Goal: Navigation & Orientation: Find specific page/section

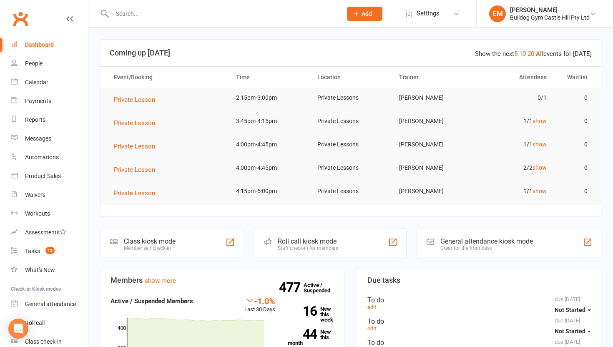
click at [540, 55] on link "All" at bounding box center [540, 54] width 8 height 8
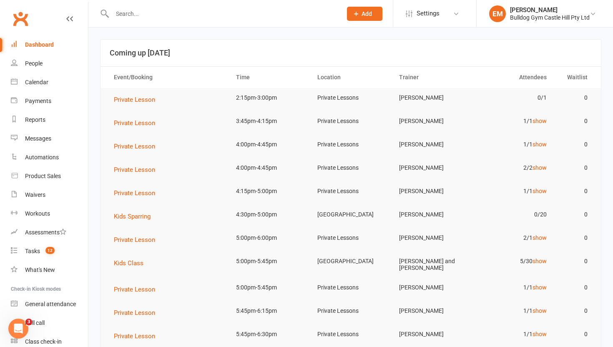
click at [547, 162] on td "2/2 show" at bounding box center [513, 168] width 81 height 20
click at [547, 164] on td "2/2 show" at bounding box center [513, 168] width 81 height 20
click at [544, 167] on link "show" at bounding box center [540, 167] width 14 height 7
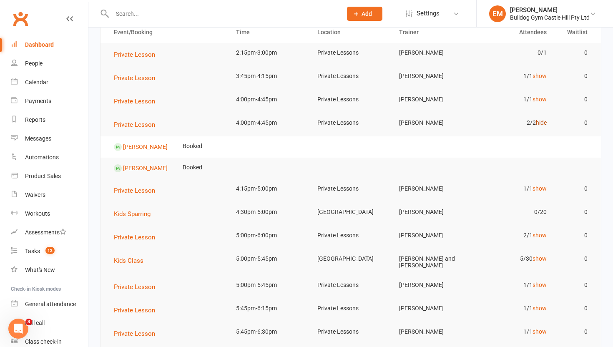
scroll to position [47, 0]
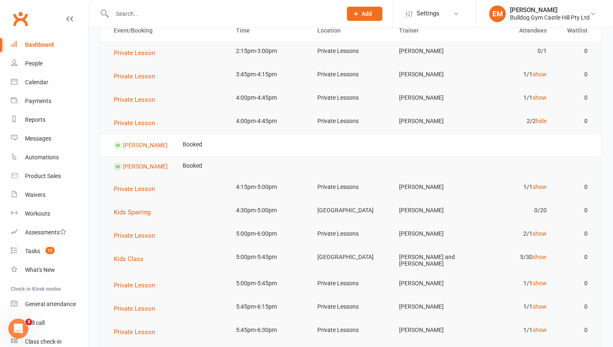
click at [547, 187] on td "1/1 show" at bounding box center [513, 187] width 81 height 20
click at [543, 187] on link "show" at bounding box center [540, 187] width 14 height 7
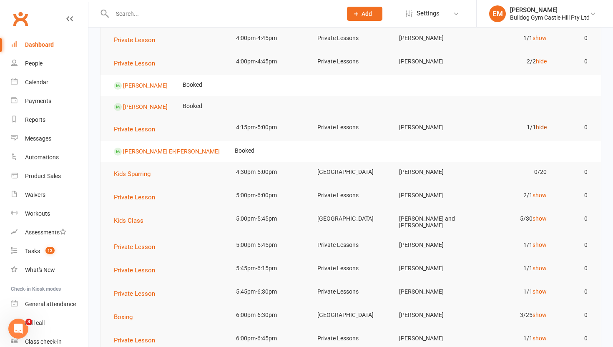
scroll to position [108, 0]
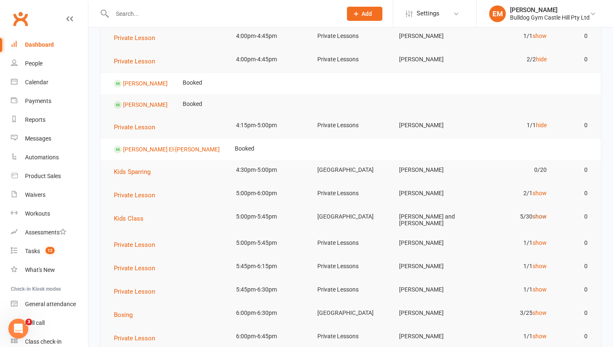
click at [538, 216] on link "show" at bounding box center [540, 216] width 14 height 7
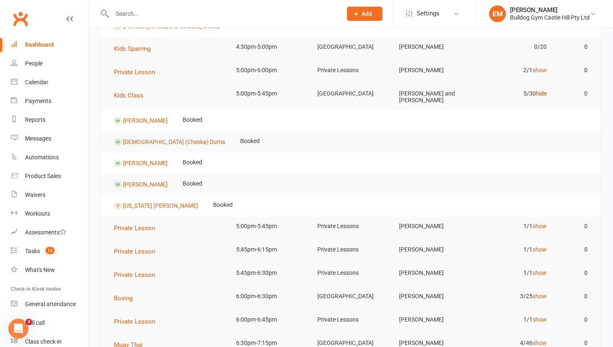
scroll to position [231, 0]
click at [537, 300] on td "3/25 show" at bounding box center [513, 297] width 81 height 20
click at [537, 297] on link "show" at bounding box center [540, 297] width 14 height 7
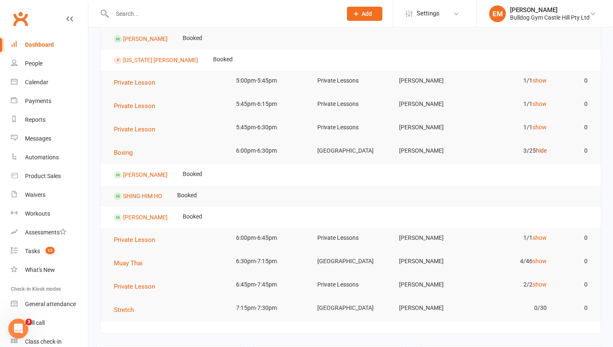
scroll to position [378, 0]
click at [543, 258] on link "show" at bounding box center [540, 260] width 14 height 7
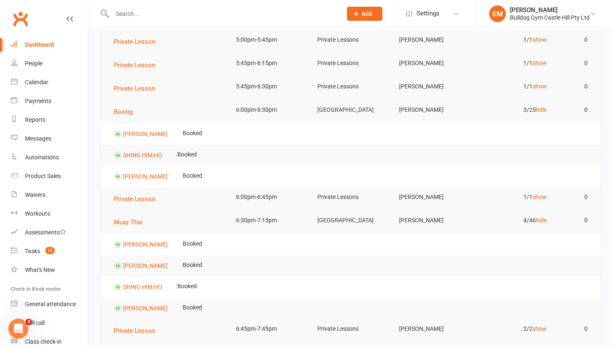
scroll to position [419, 0]
click at [541, 195] on link "show" at bounding box center [540, 196] width 14 height 7
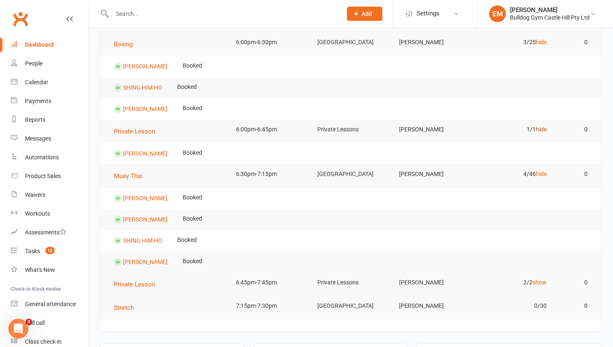
scroll to position [507, 0]
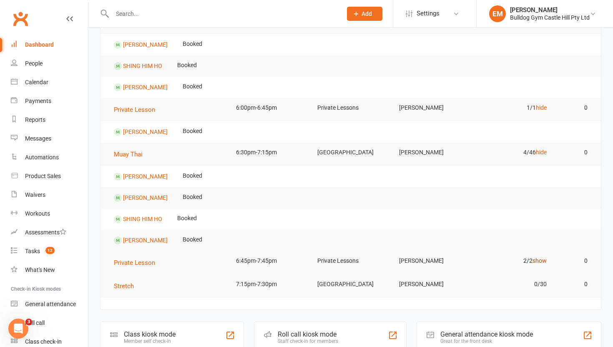
click at [540, 259] on link "show" at bounding box center [540, 260] width 14 height 7
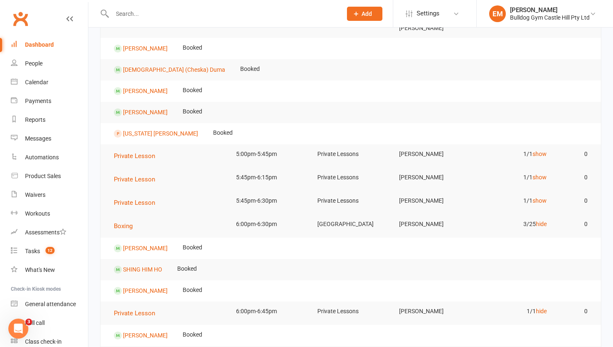
scroll to position [290, 0]
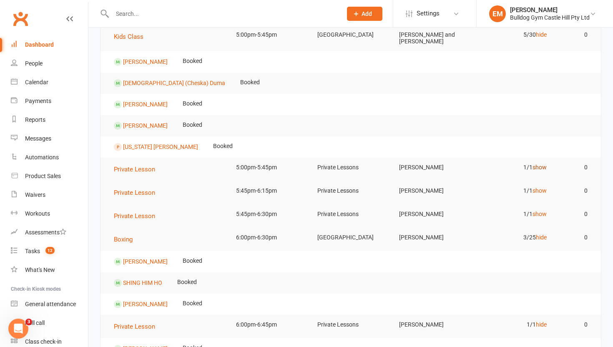
click at [541, 167] on link "show" at bounding box center [540, 167] width 14 height 7
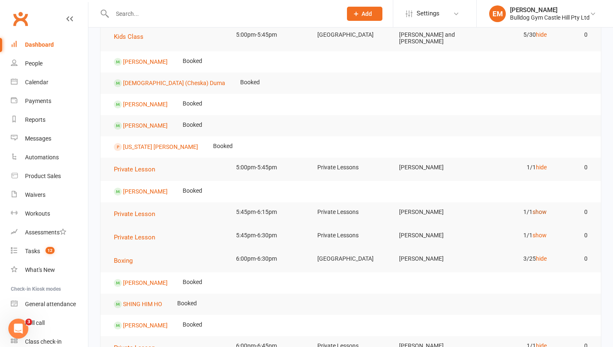
click at [542, 210] on link "show" at bounding box center [540, 212] width 14 height 7
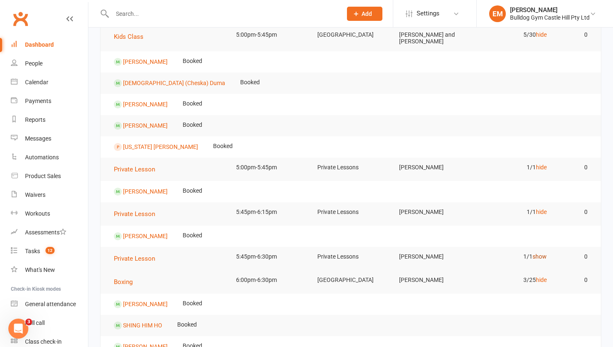
click at [538, 255] on link "show" at bounding box center [540, 256] width 14 height 7
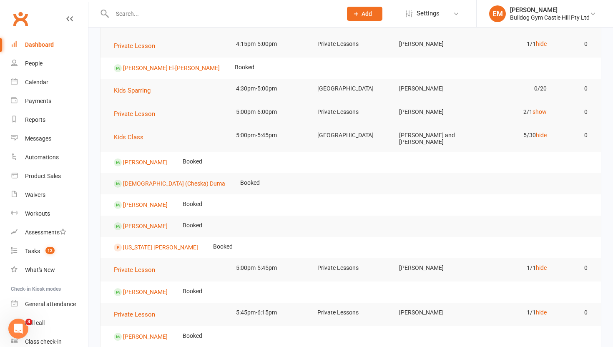
scroll to position [185, 0]
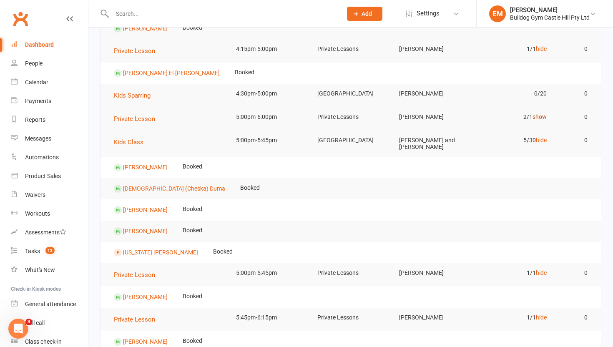
click at [542, 119] on link "show" at bounding box center [540, 116] width 14 height 7
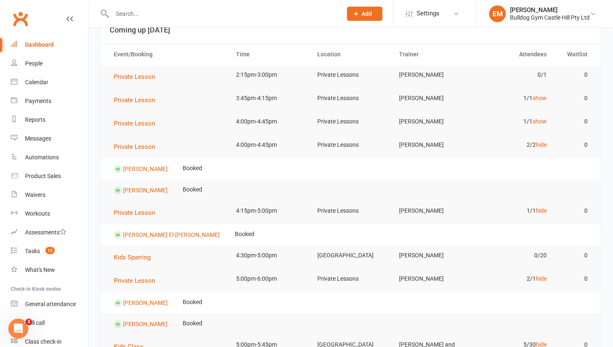
scroll to position [22, 0]
click at [544, 119] on link "show" at bounding box center [540, 122] width 14 height 7
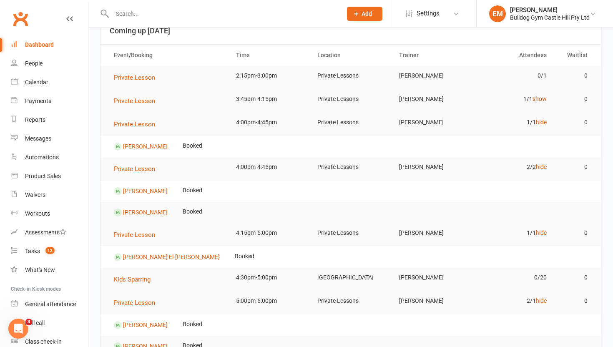
click at [539, 97] on link "show" at bounding box center [540, 99] width 14 height 7
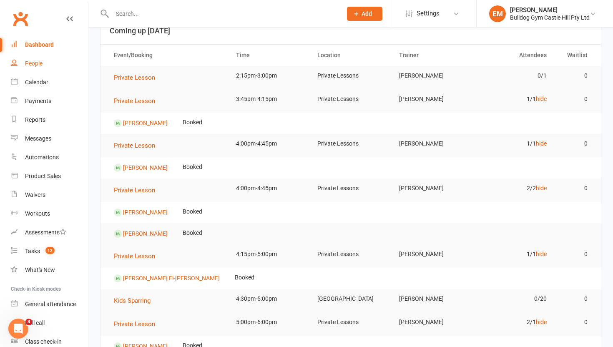
click at [27, 66] on div "People" at bounding box center [34, 63] width 18 height 7
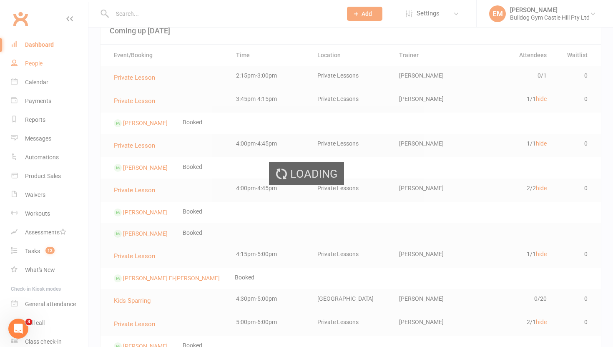
select select "100"
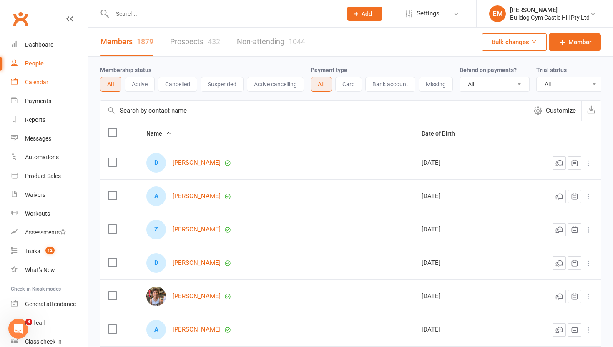
click at [31, 80] on div "Calendar" at bounding box center [36, 82] width 23 height 7
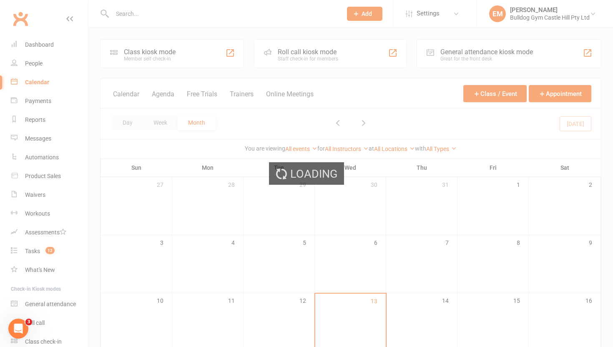
click at [31, 80] on div "Loading" at bounding box center [306, 173] width 613 height 347
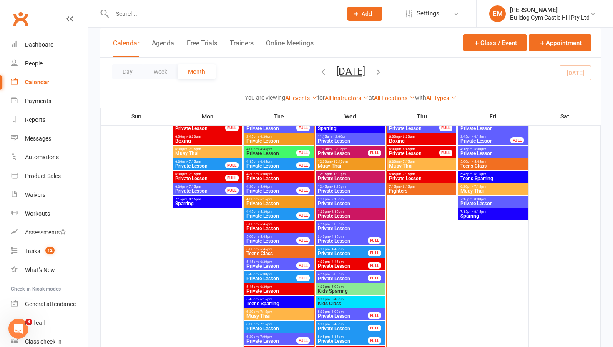
scroll to position [1367, 0]
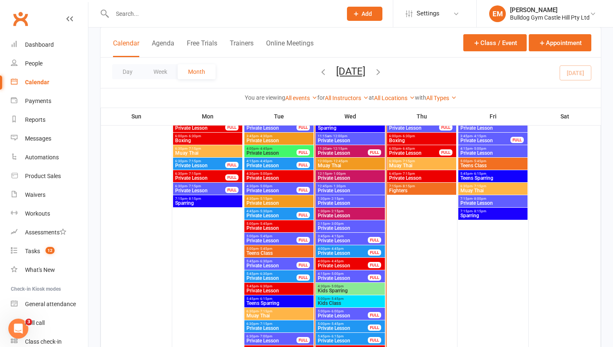
click at [268, 311] on span "- 7:15pm" at bounding box center [266, 312] width 14 height 4
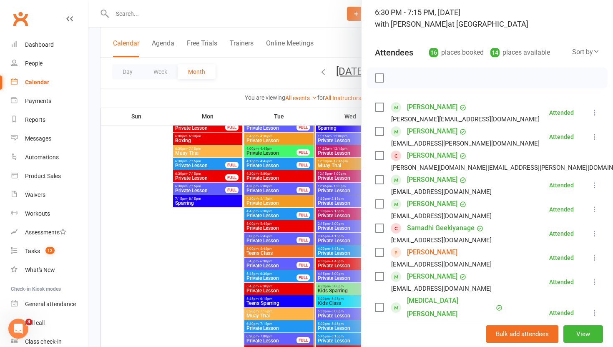
scroll to position [54, 0]
click at [181, 298] on div at bounding box center [350, 173] width 525 height 347
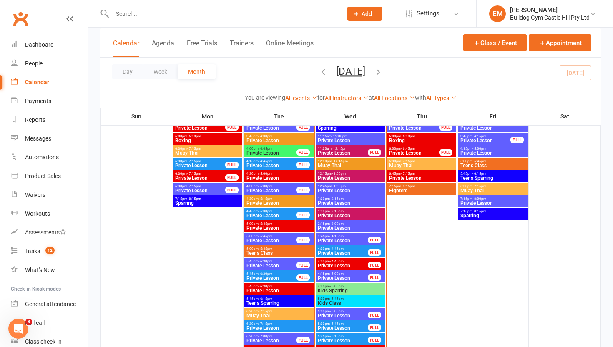
click at [193, 147] on span "- 7:15pm" at bounding box center [194, 149] width 14 height 4
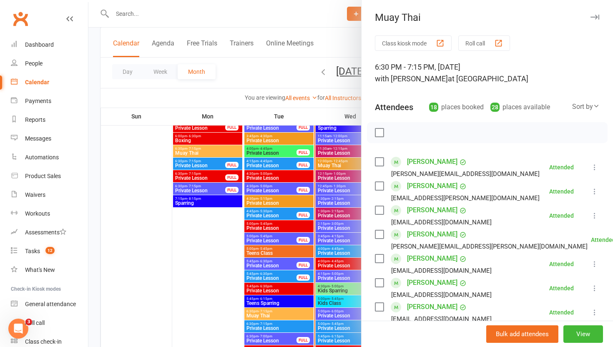
click at [194, 151] on div at bounding box center [350, 173] width 525 height 347
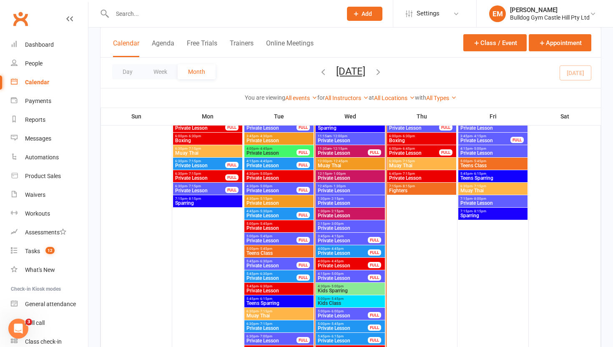
click at [194, 151] on span "Muay Thai" at bounding box center [208, 153] width 66 height 5
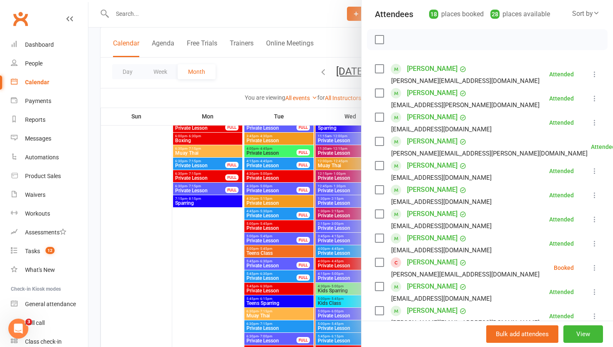
scroll to position [177, 0]
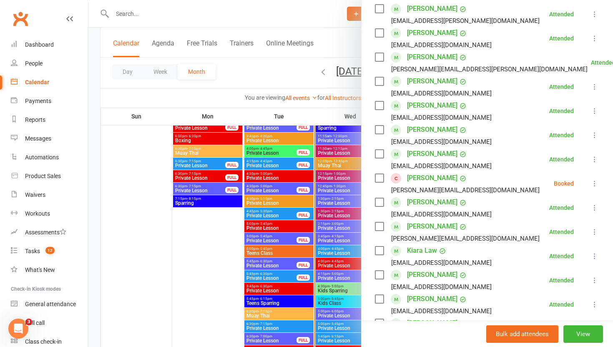
click at [197, 277] on div at bounding box center [350, 173] width 525 height 347
